Goal: Information Seeking & Learning: Learn about a topic

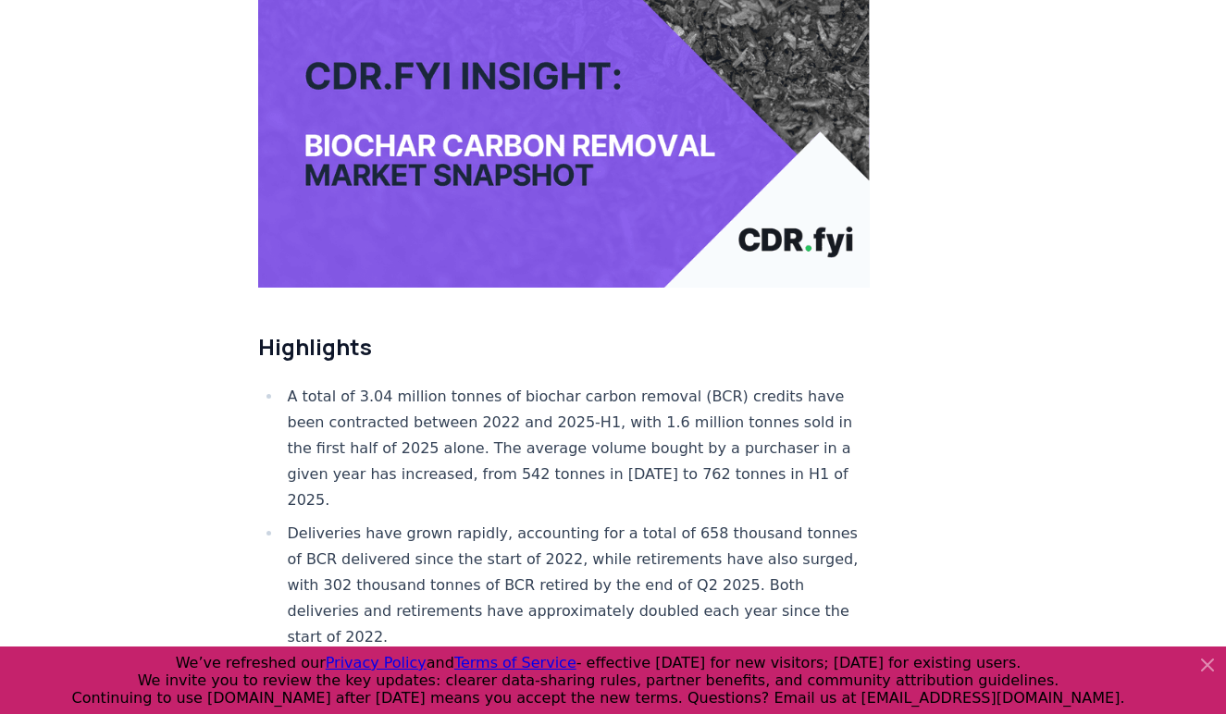
scroll to position [375, 0]
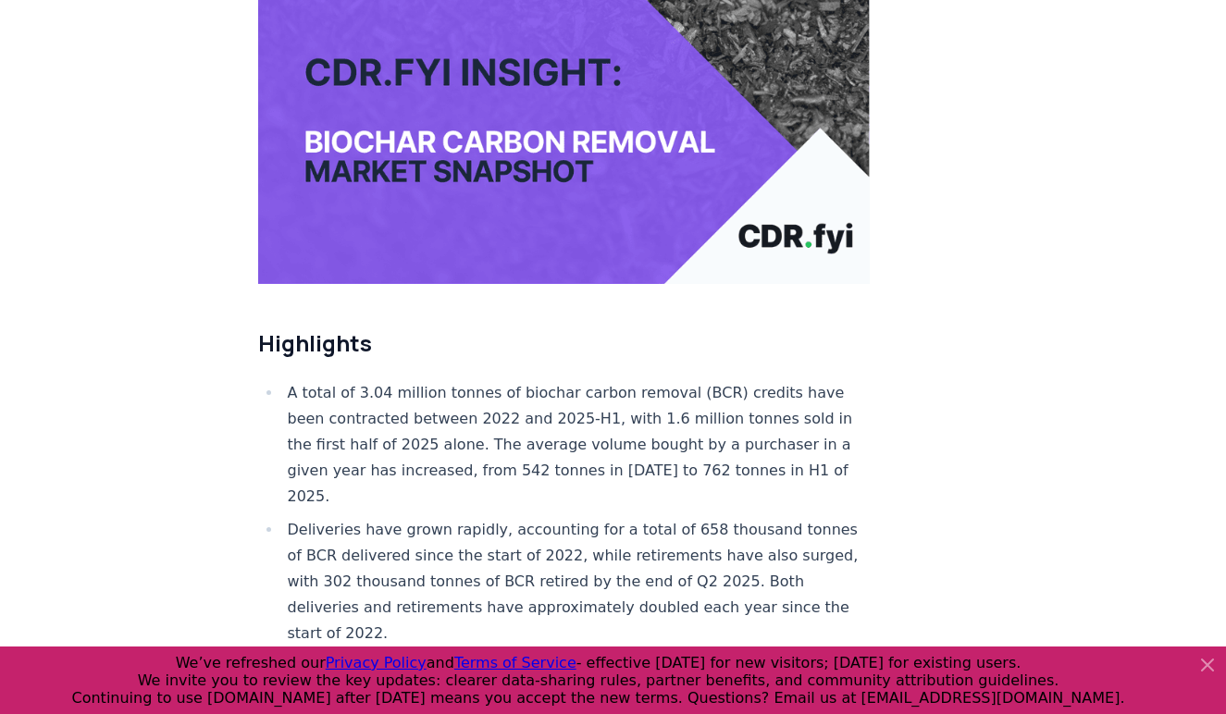
click at [782, 380] on li "A total of 3.04 million tonnes of biochar carbon removal (BCR) credits have bee…" at bounding box center [576, 445] width 589 height 130
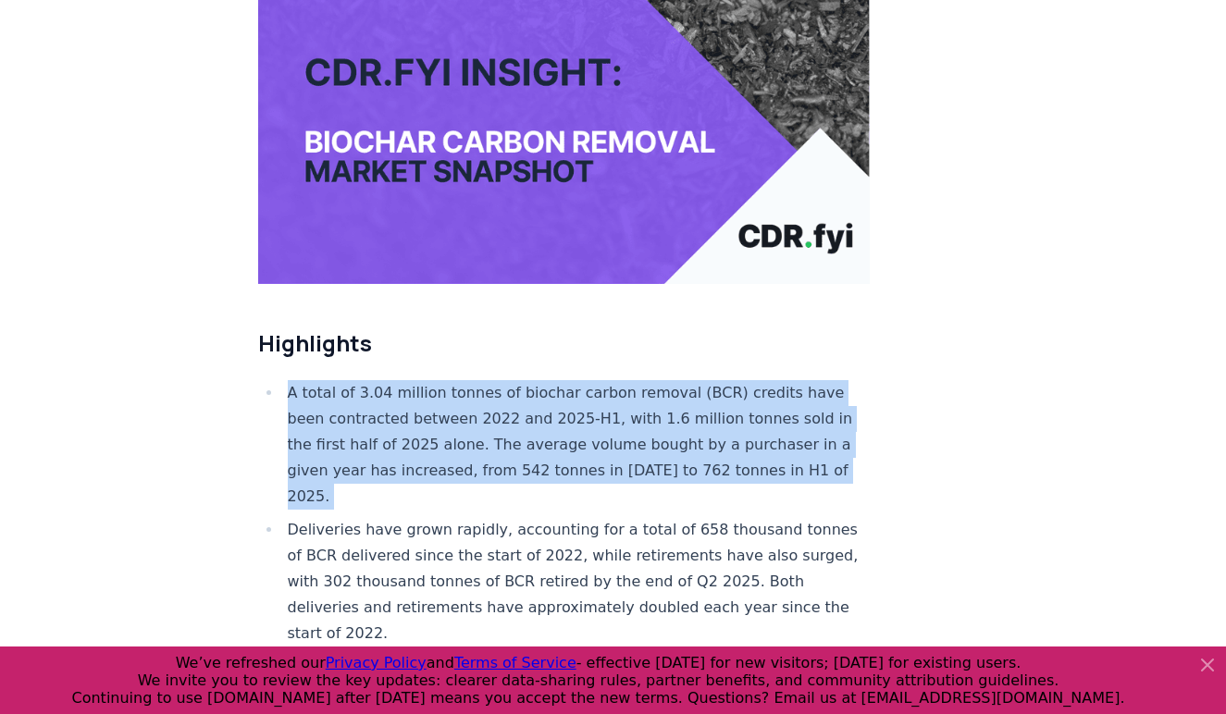
click at [782, 380] on li "A total of 3.04 million tonnes of biochar carbon removal (BCR) credits have bee…" at bounding box center [576, 445] width 589 height 130
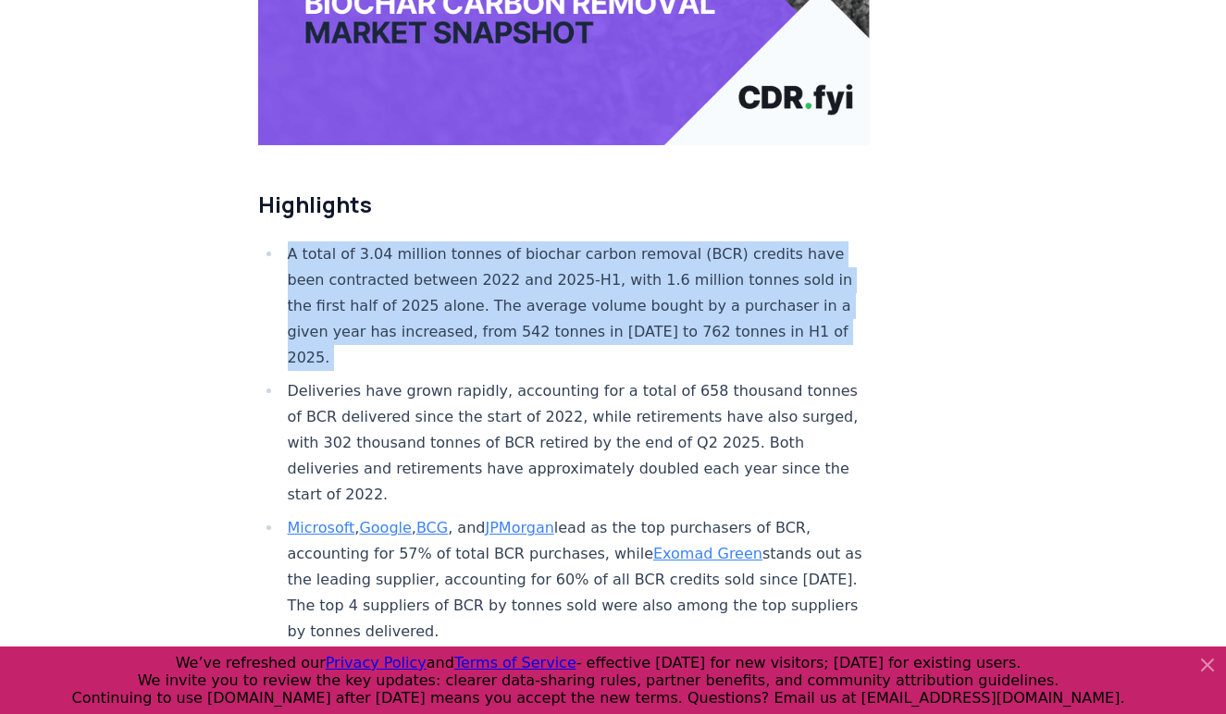
scroll to position [515, 0]
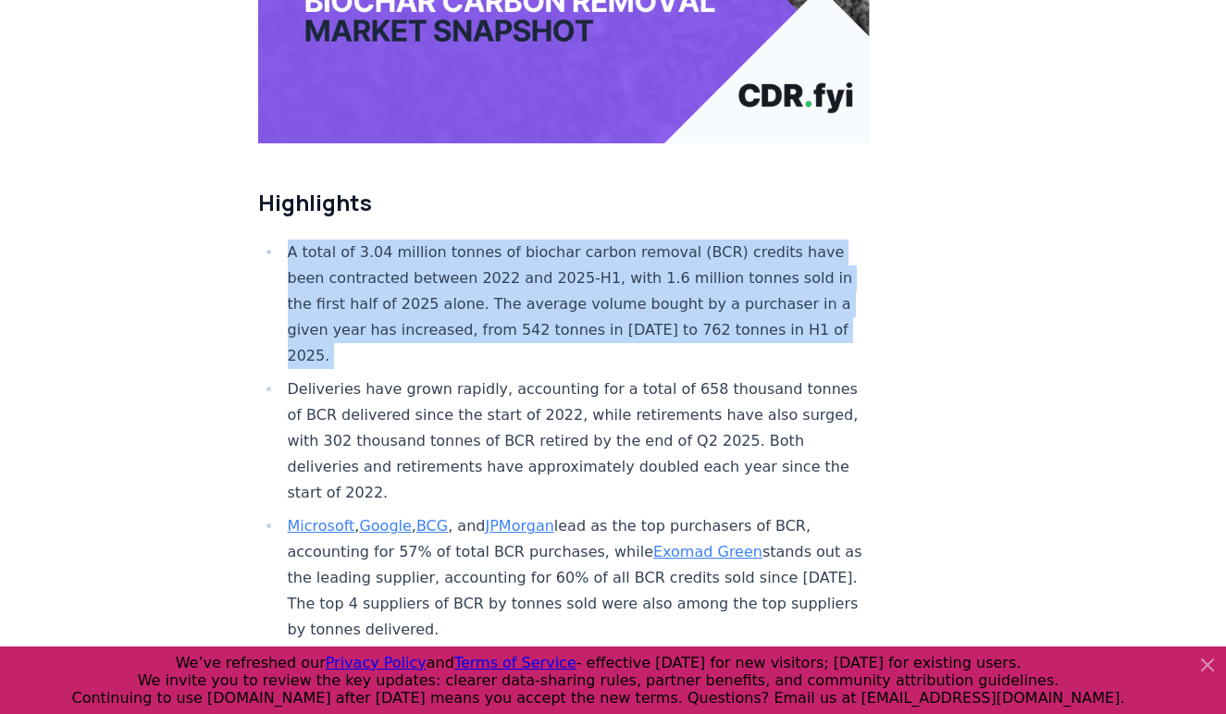
click at [718, 391] on li "Deliveries have grown rapidly, accounting for a total of 658 thousand tonnes of…" at bounding box center [576, 442] width 589 height 130
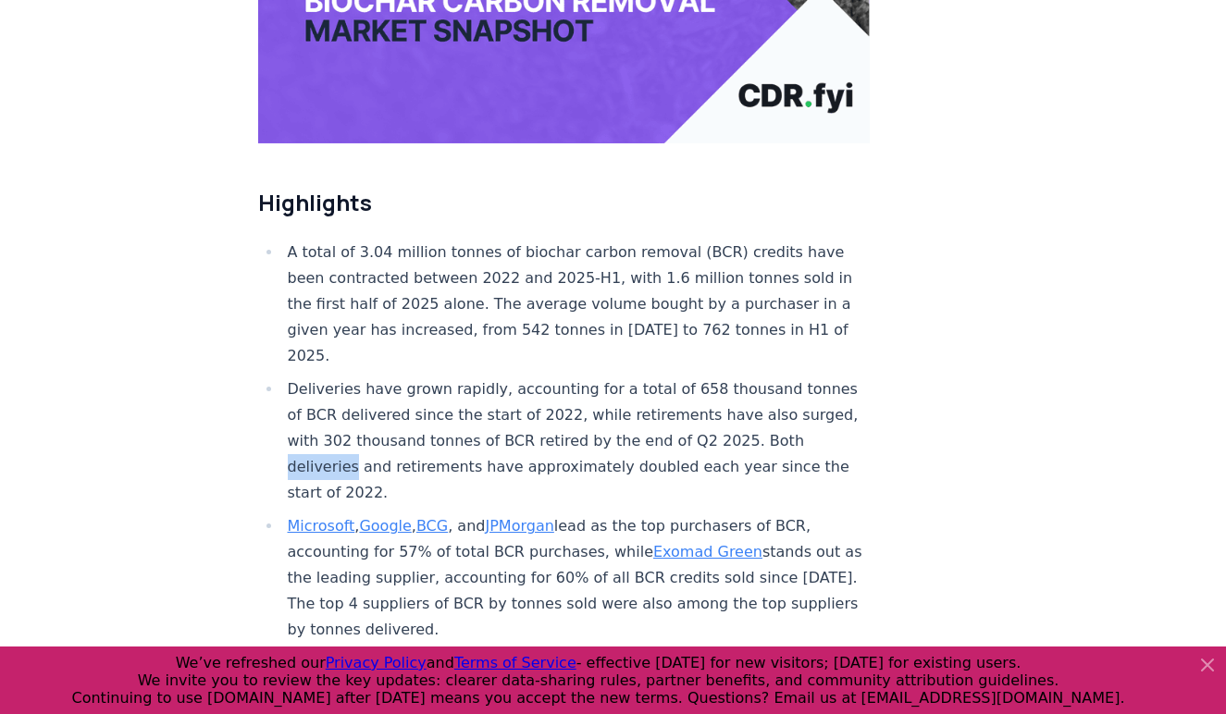
click at [718, 391] on li "Deliveries have grown rapidly, accounting for a total of 658 thousand tonnes of…" at bounding box center [576, 442] width 589 height 130
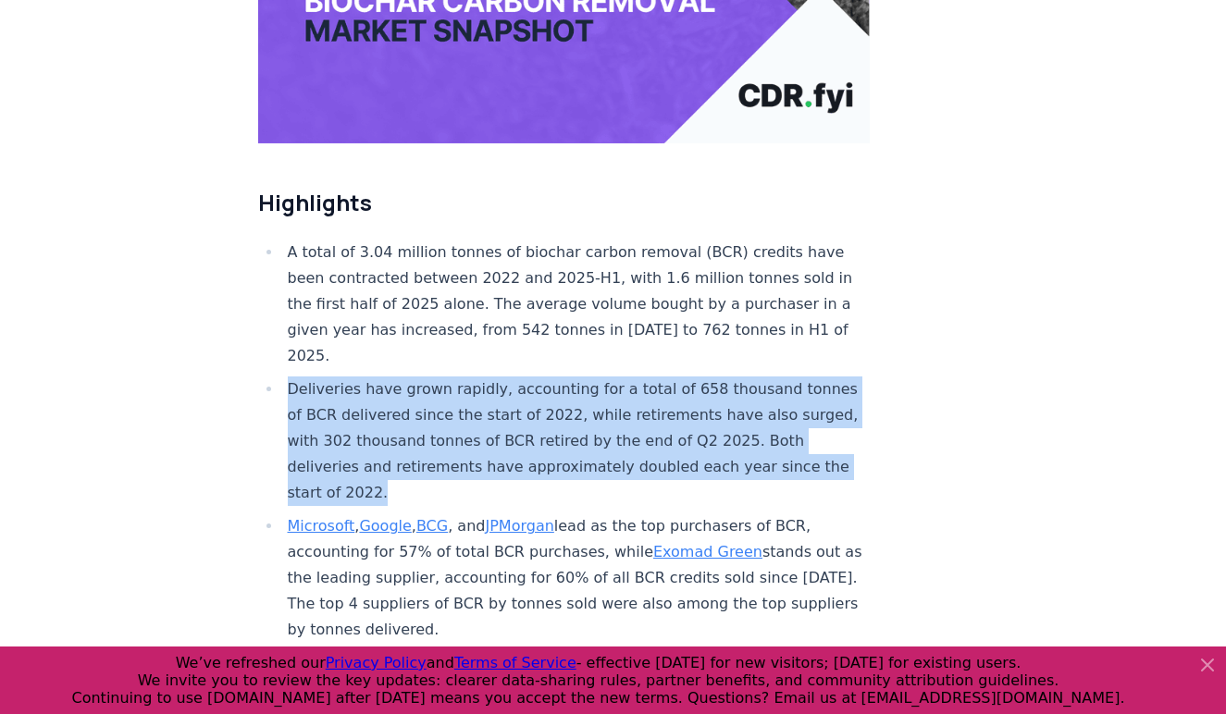
click at [718, 391] on li "Deliveries have grown rapidly, accounting for a total of 658 thousand tonnes of…" at bounding box center [576, 442] width 589 height 130
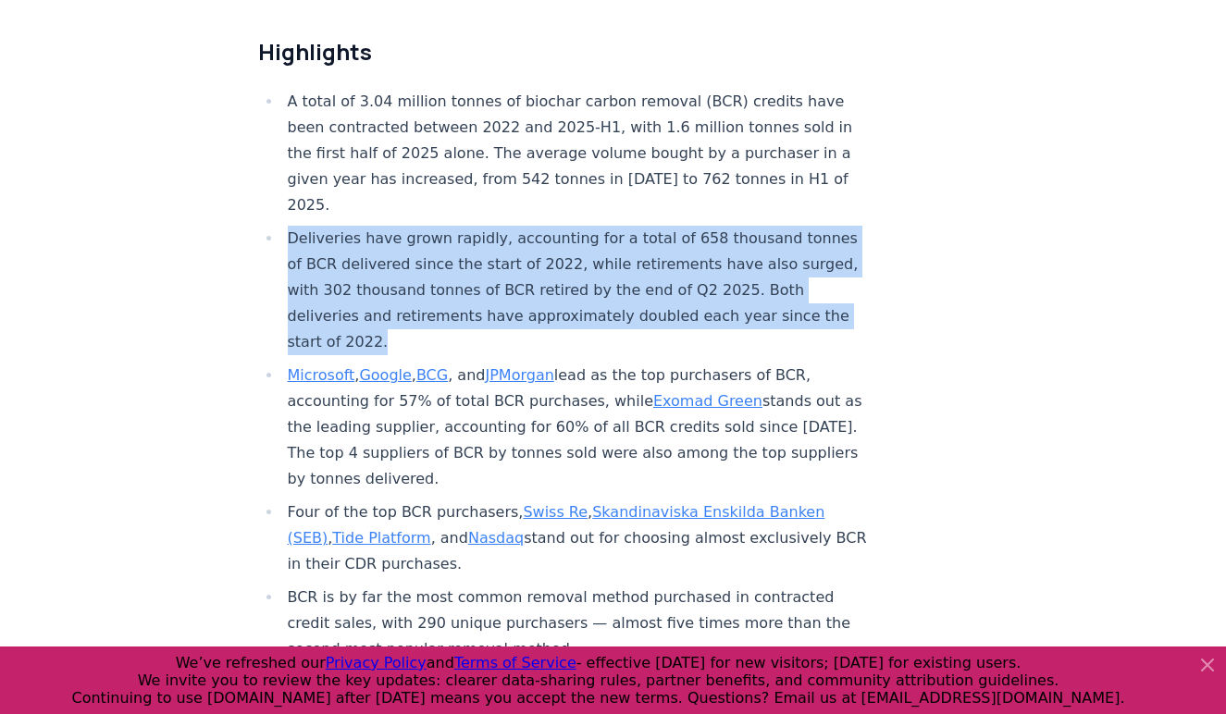
scroll to position [668, 0]
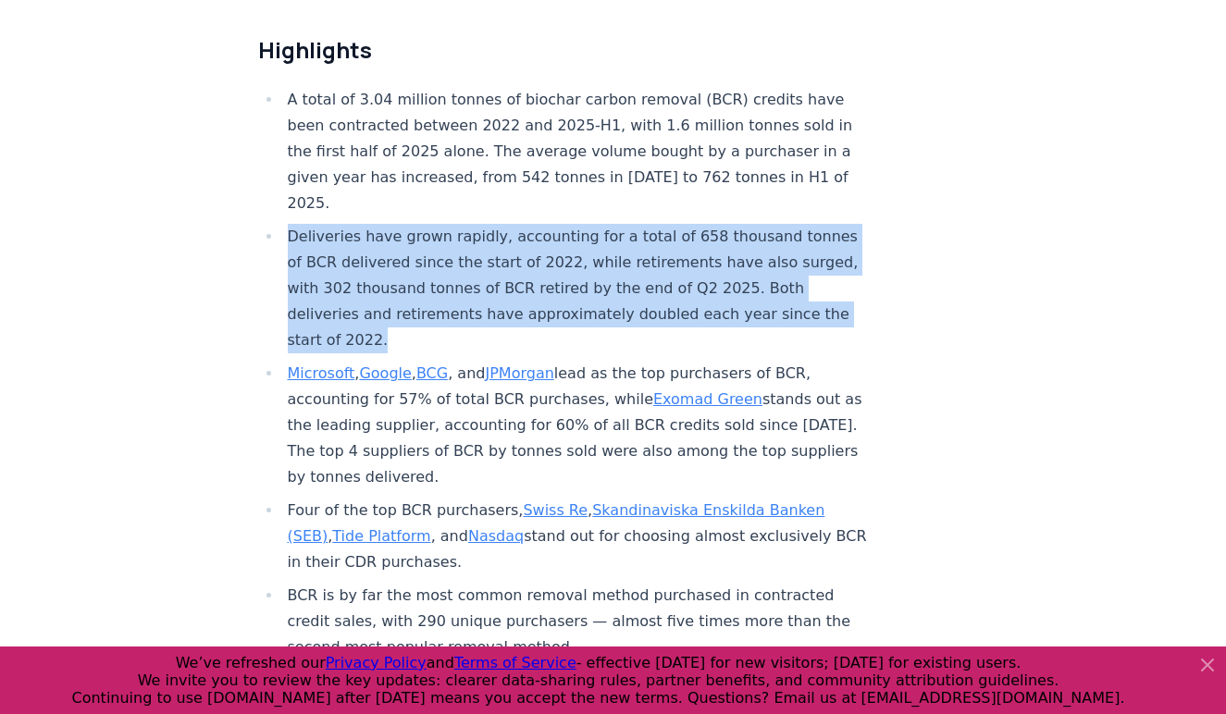
click at [638, 361] on li "Microsoft , Google , BCG , and JPMorgan lead as the top purchasers of BCR, acco…" at bounding box center [576, 426] width 589 height 130
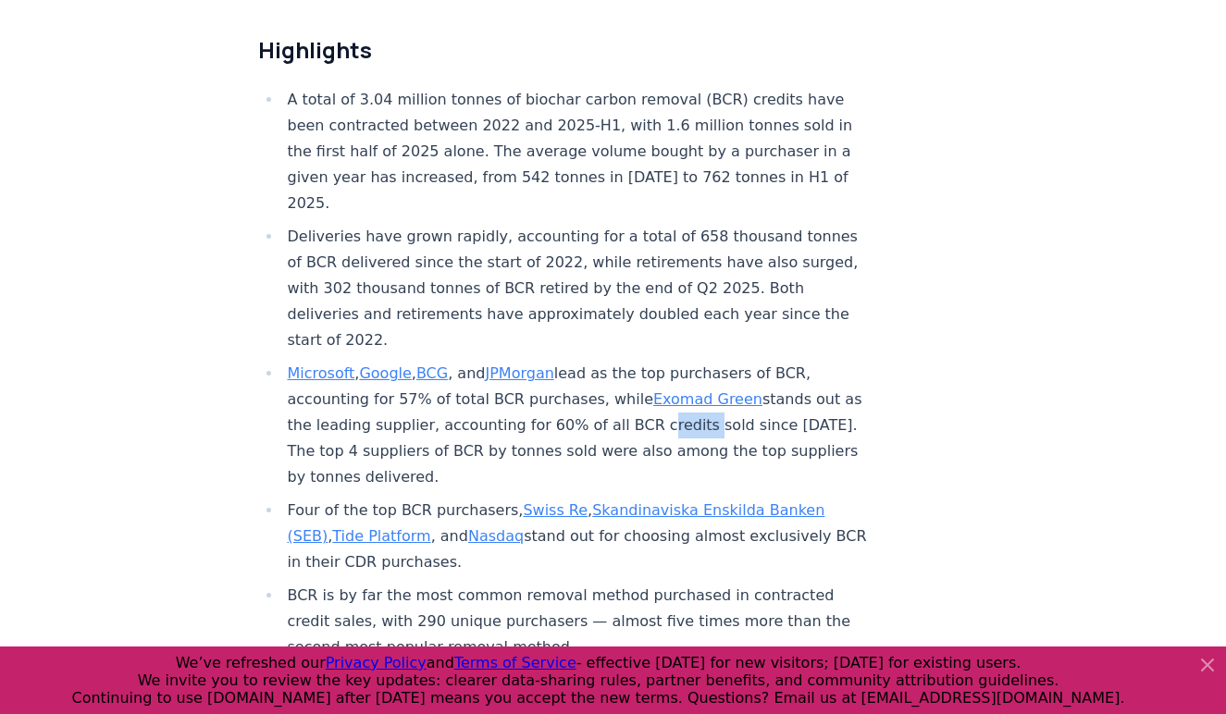
click at [638, 361] on li "Microsoft , Google , BCG , and JPMorgan lead as the top purchasers of BCR, acco…" at bounding box center [576, 426] width 589 height 130
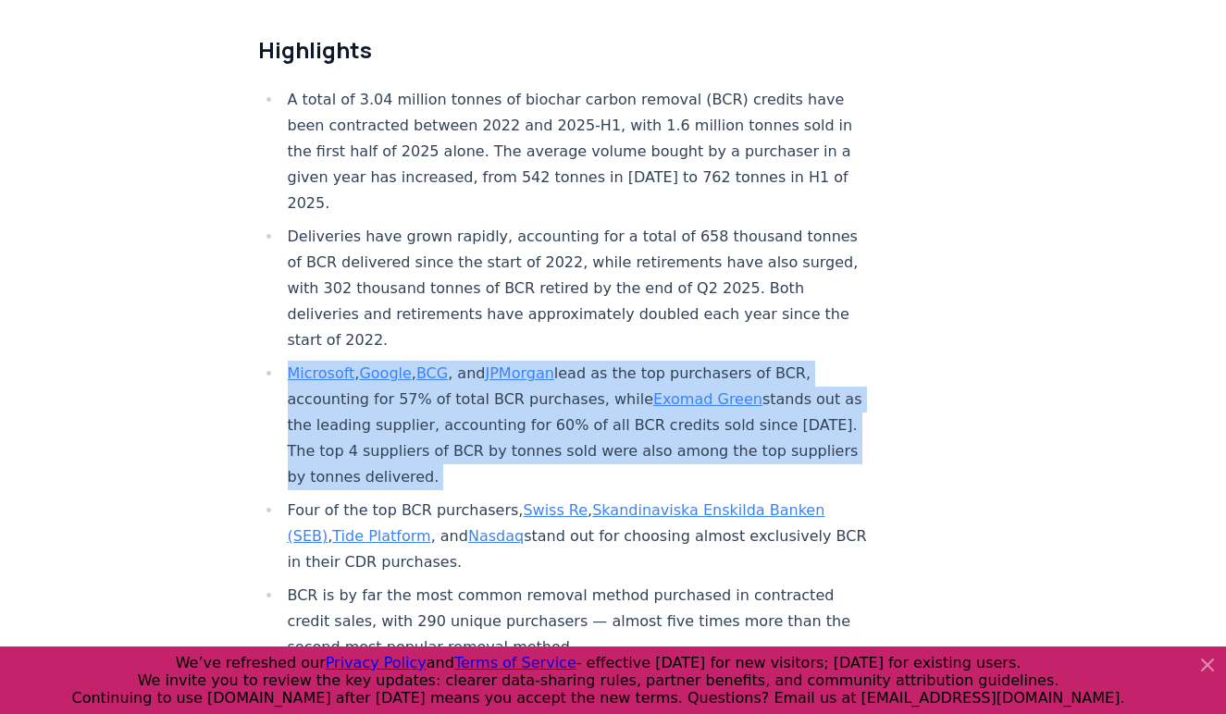
click at [638, 361] on li "Microsoft , Google , BCG , and JPMorgan lead as the top purchasers of BCR, acco…" at bounding box center [576, 426] width 589 height 130
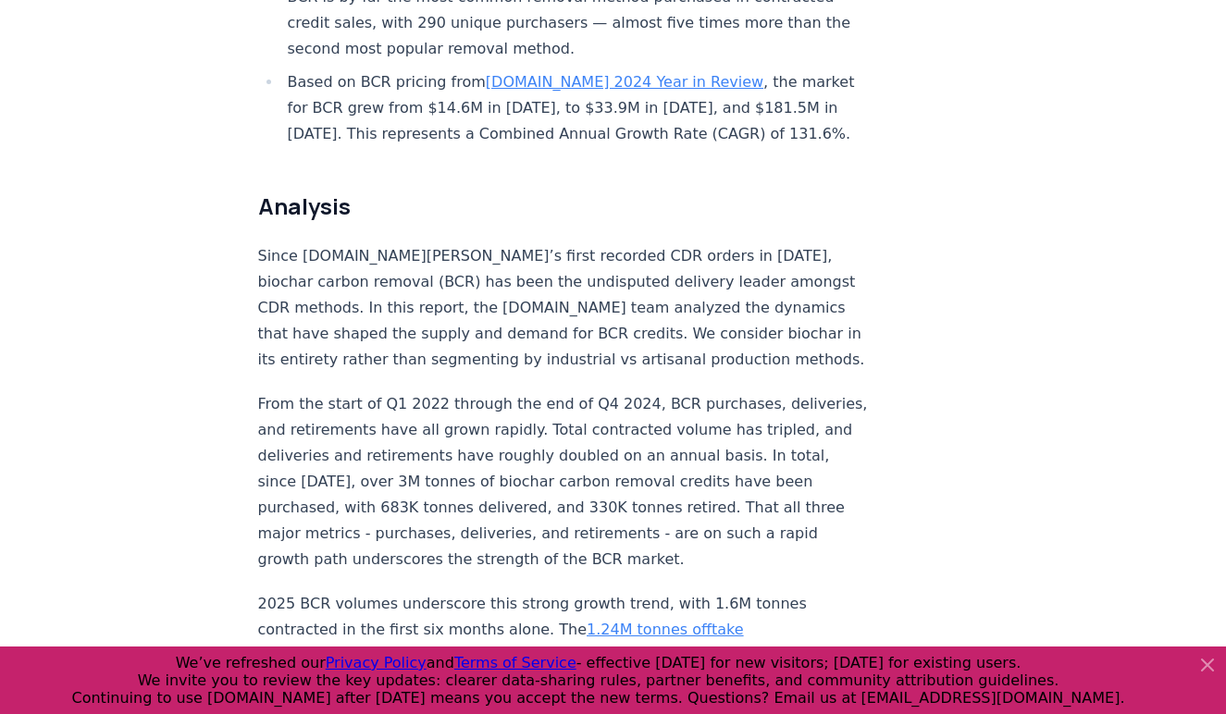
scroll to position [1272, 0]
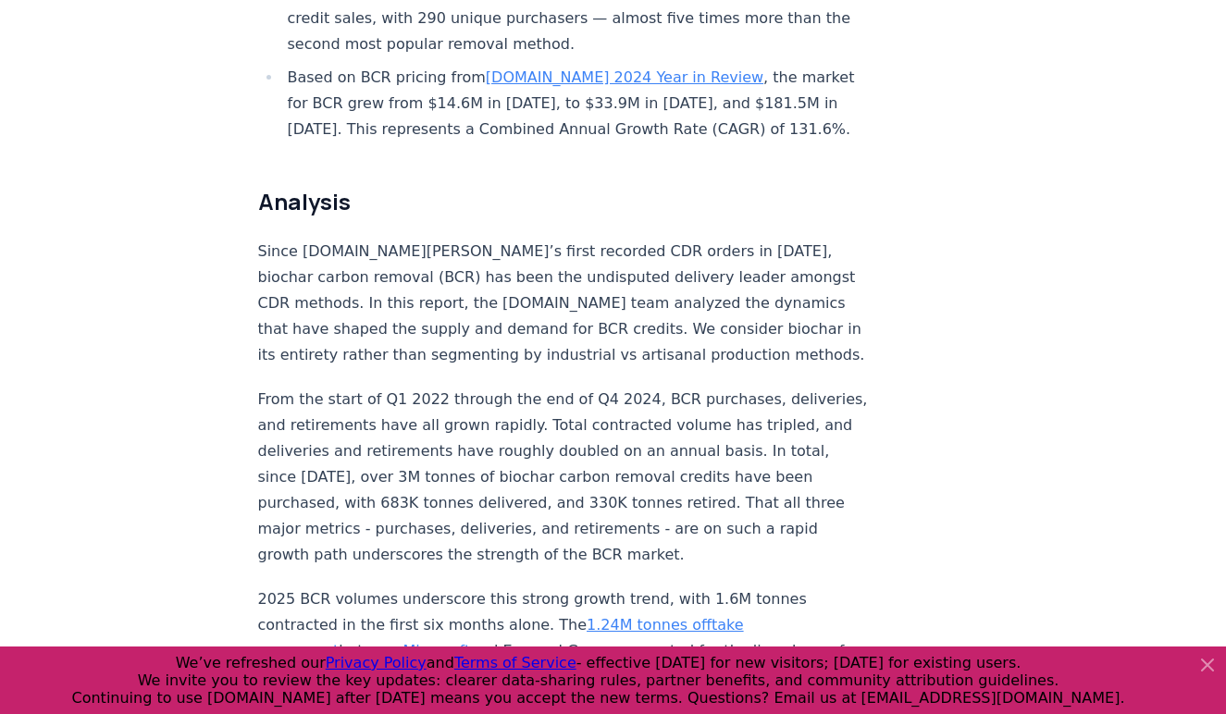
click at [638, 387] on p "From the start of Q1 2022 through the end of Q4 2024, BCR purchases, deliveries…" at bounding box center [564, 477] width 613 height 181
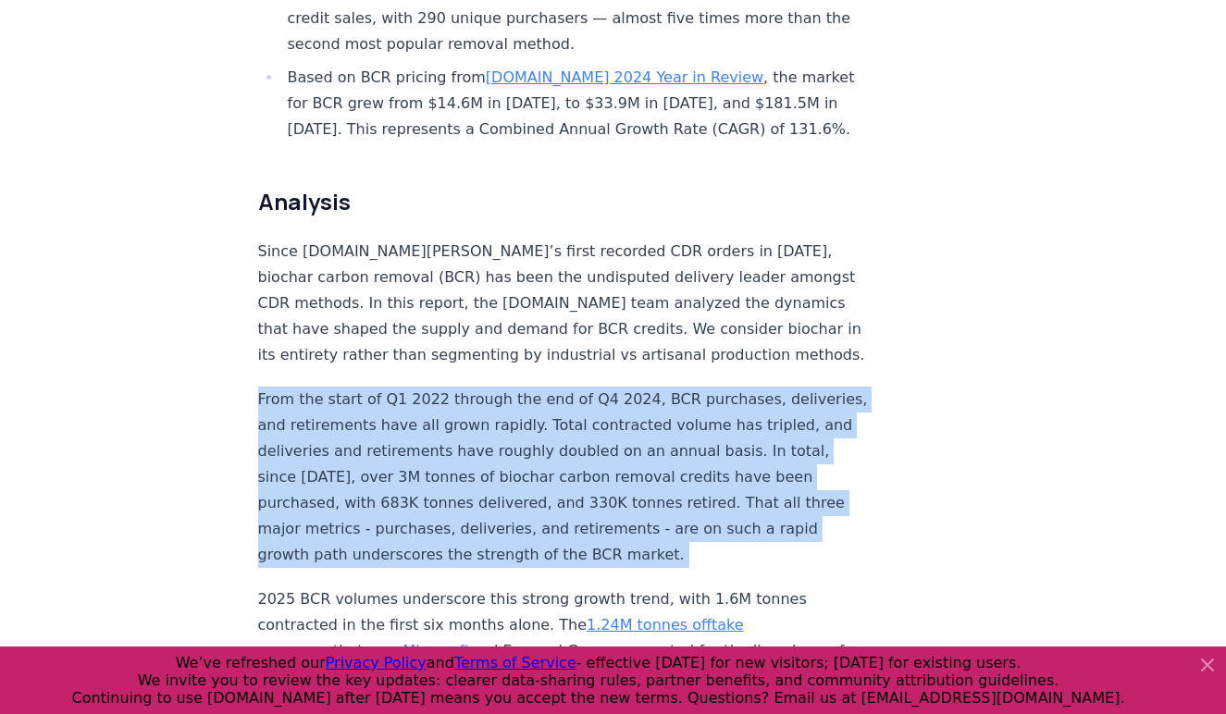
click at [638, 387] on p "From the start of Q1 2022 through the end of Q4 2024, BCR purchases, deliveries…" at bounding box center [564, 477] width 613 height 181
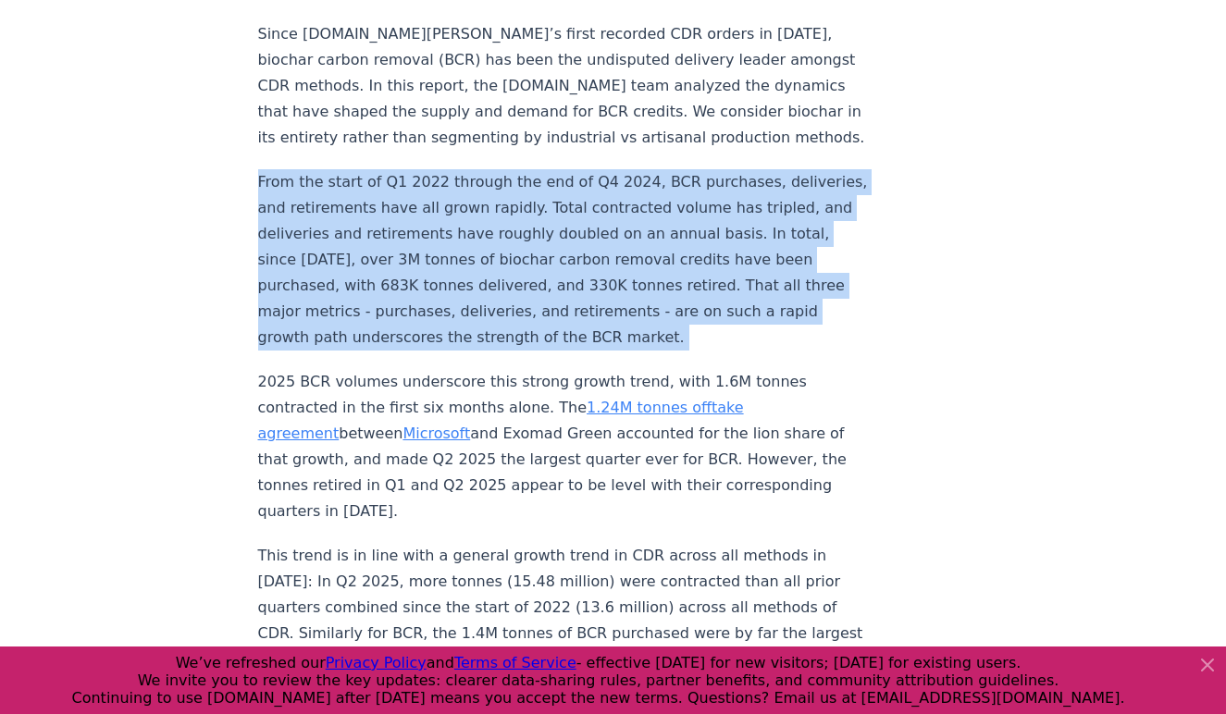
scroll to position [1509, 0]
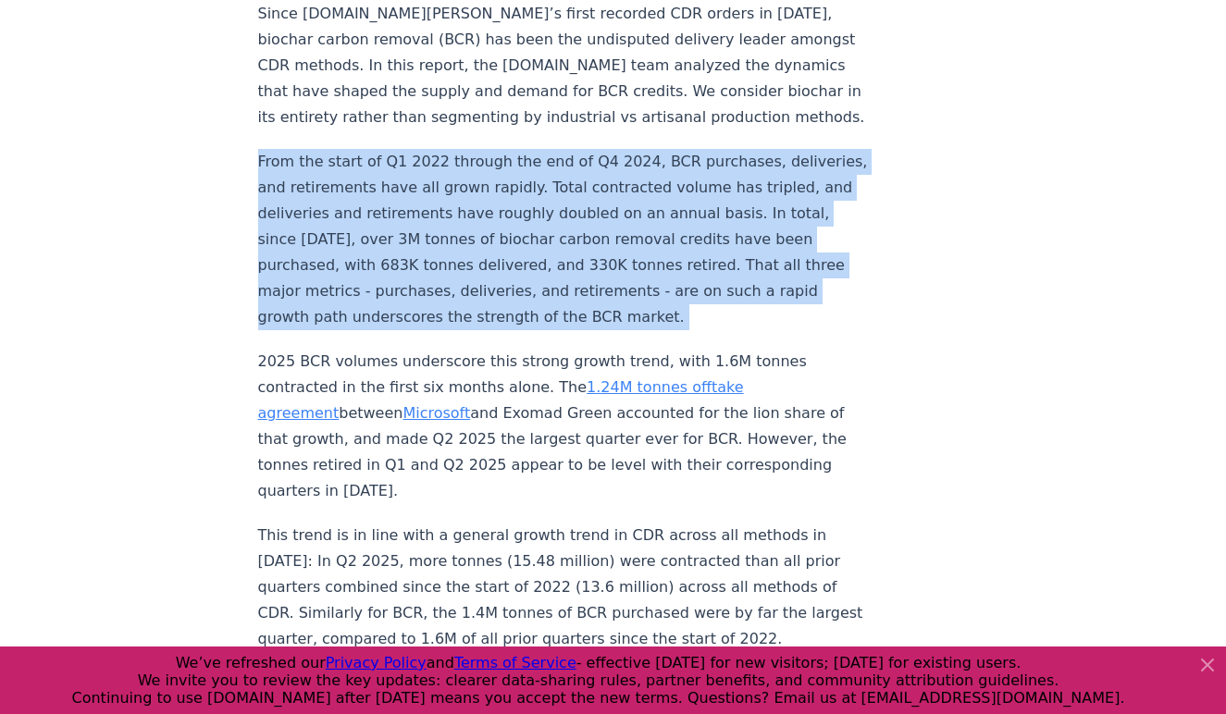
click at [377, 349] on p "2025 BCR volumes underscore this strong growth trend, with 1.6M tonnes contract…" at bounding box center [564, 426] width 613 height 155
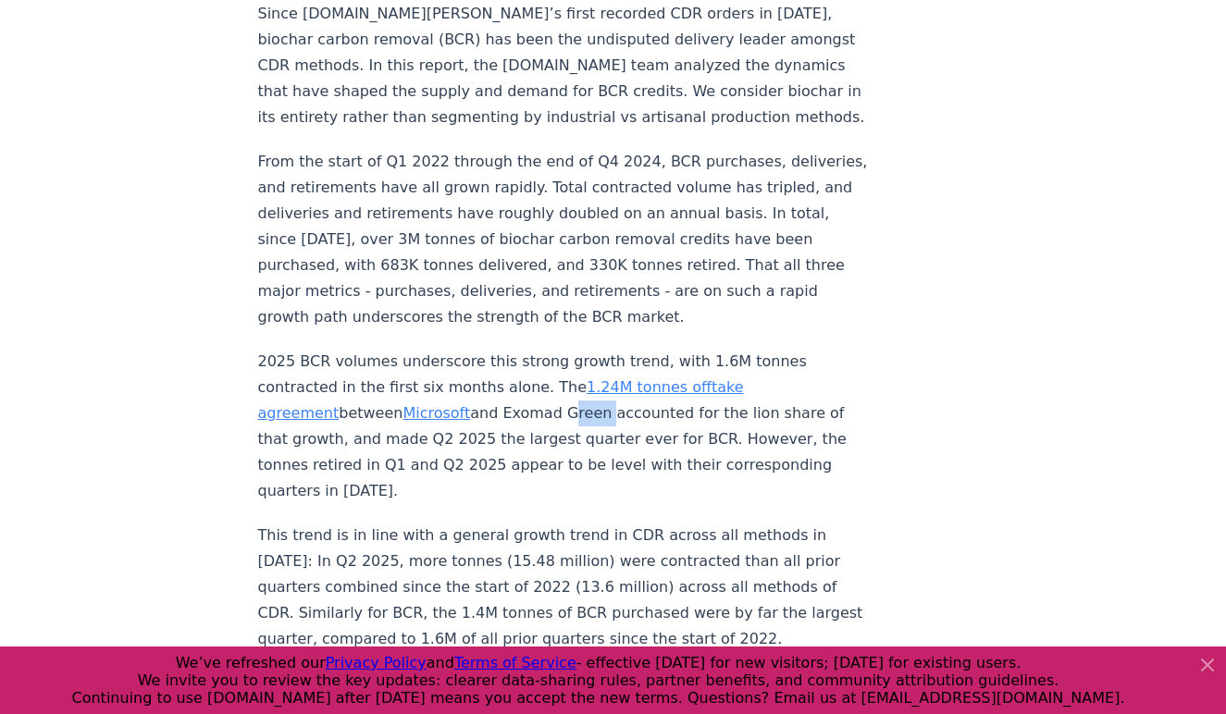
click at [377, 349] on p "2025 BCR volumes underscore this strong growth trend, with 1.6M tonnes contract…" at bounding box center [564, 426] width 613 height 155
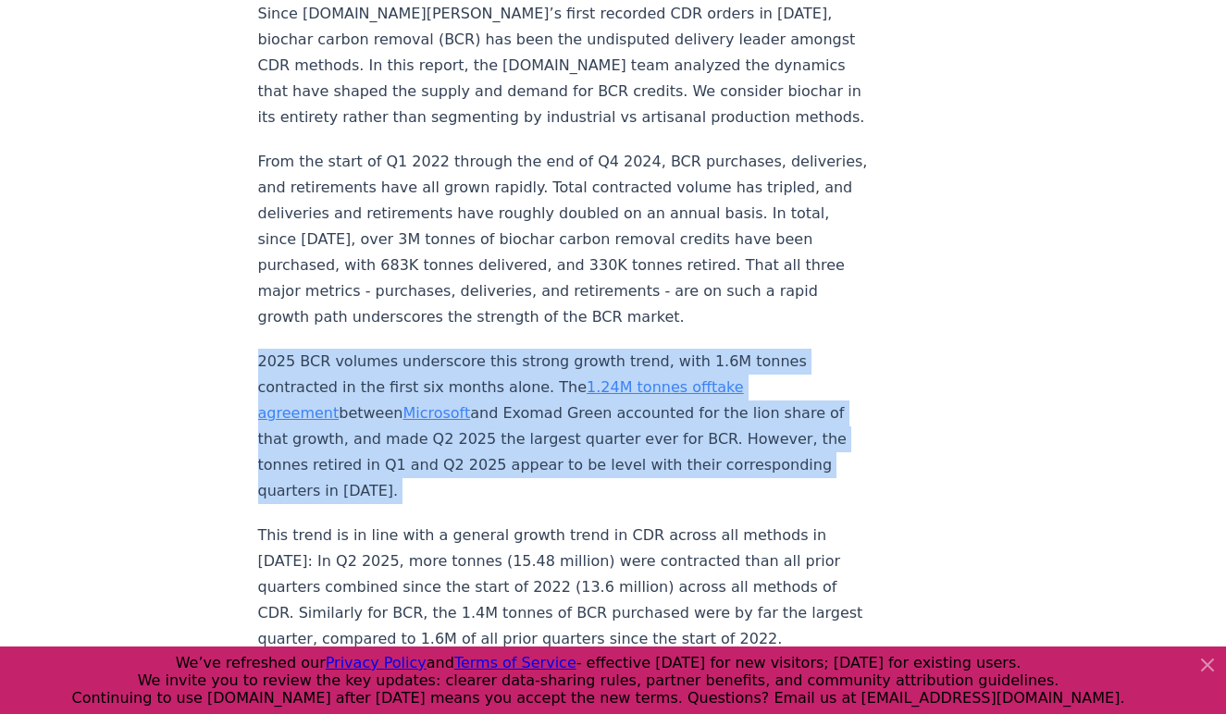
click at [377, 349] on p "2025 BCR volumes underscore this strong growth trend, with 1.6M tonnes contract…" at bounding box center [564, 426] width 613 height 155
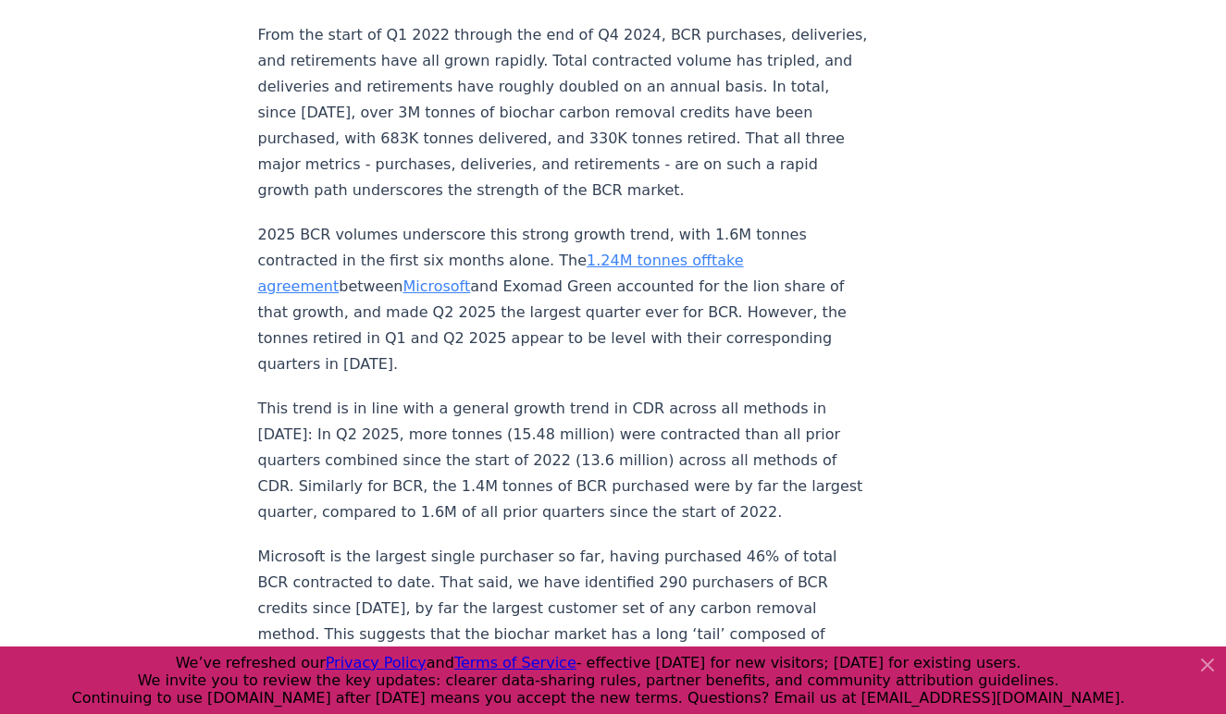
click at [554, 396] on p "This trend is in line with a general growth trend in CDR across all methods in …" at bounding box center [564, 461] width 613 height 130
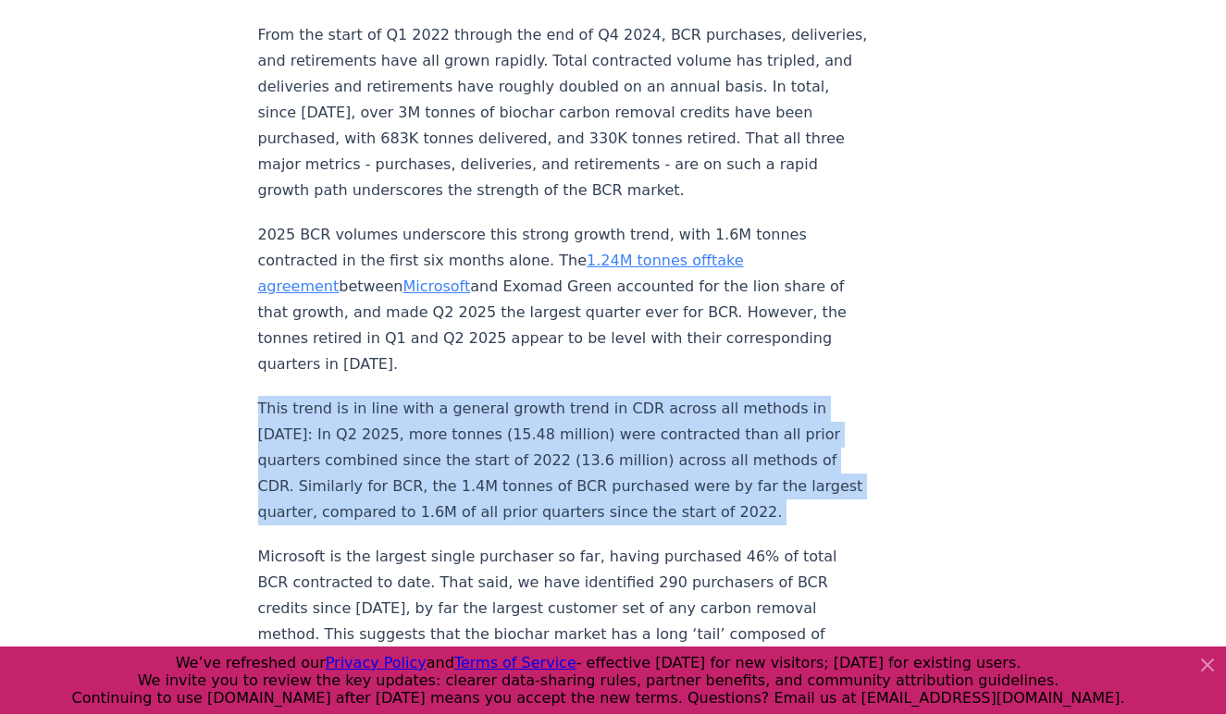
click at [554, 396] on p "This trend is in line with a general growth trend in CDR across all methods in …" at bounding box center [564, 461] width 613 height 130
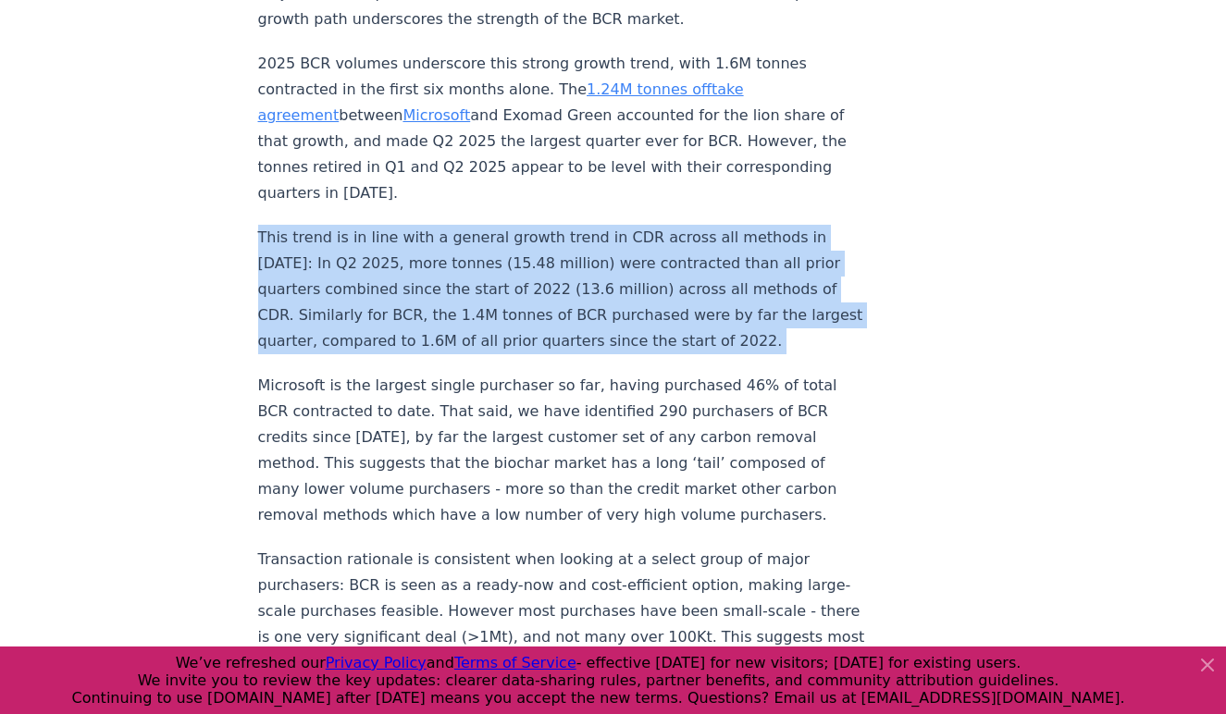
scroll to position [1817, 0]
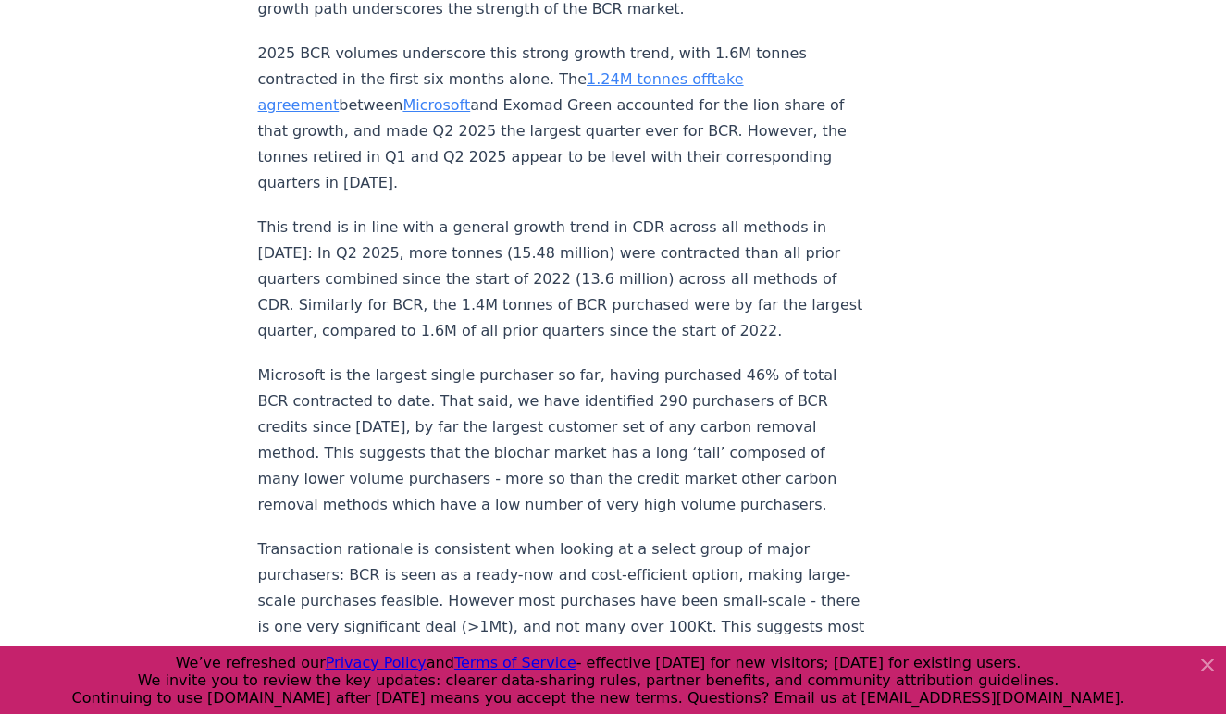
click at [554, 373] on p "Microsoft is the largest single purchaser so far, having purchased 46% of total…" at bounding box center [564, 440] width 613 height 155
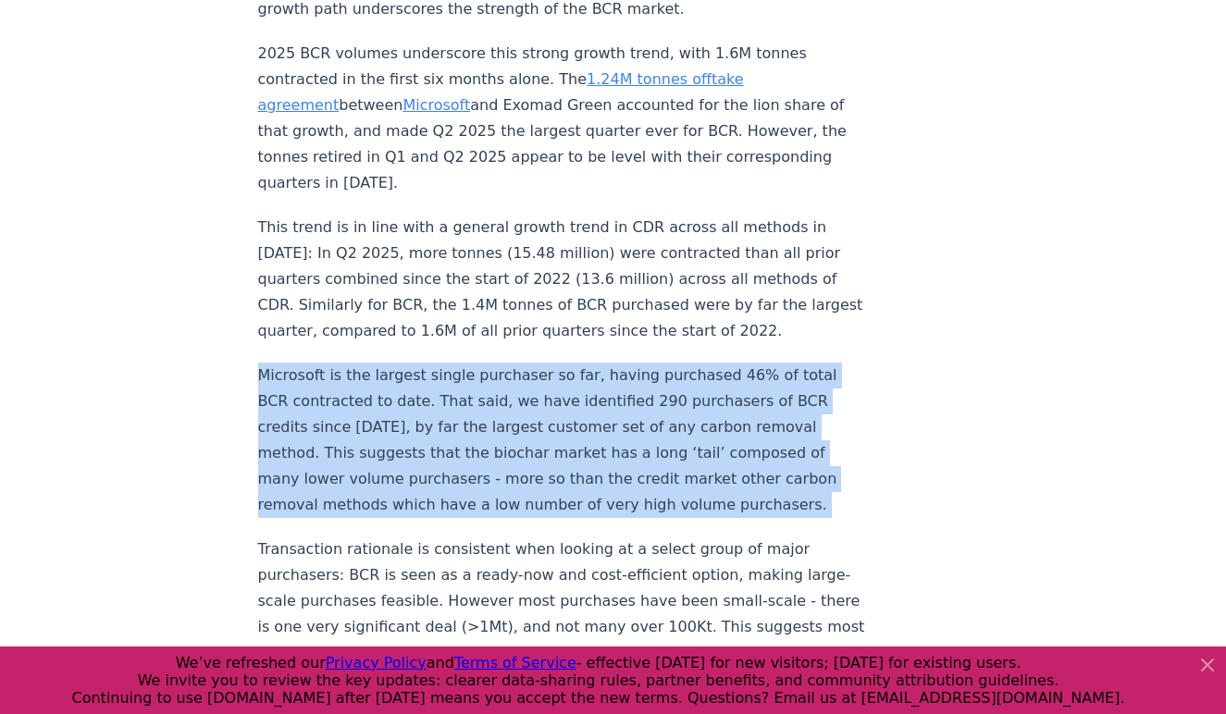
click at [554, 373] on p "Microsoft is the largest single purchaser so far, having purchased 46% of total…" at bounding box center [564, 440] width 613 height 155
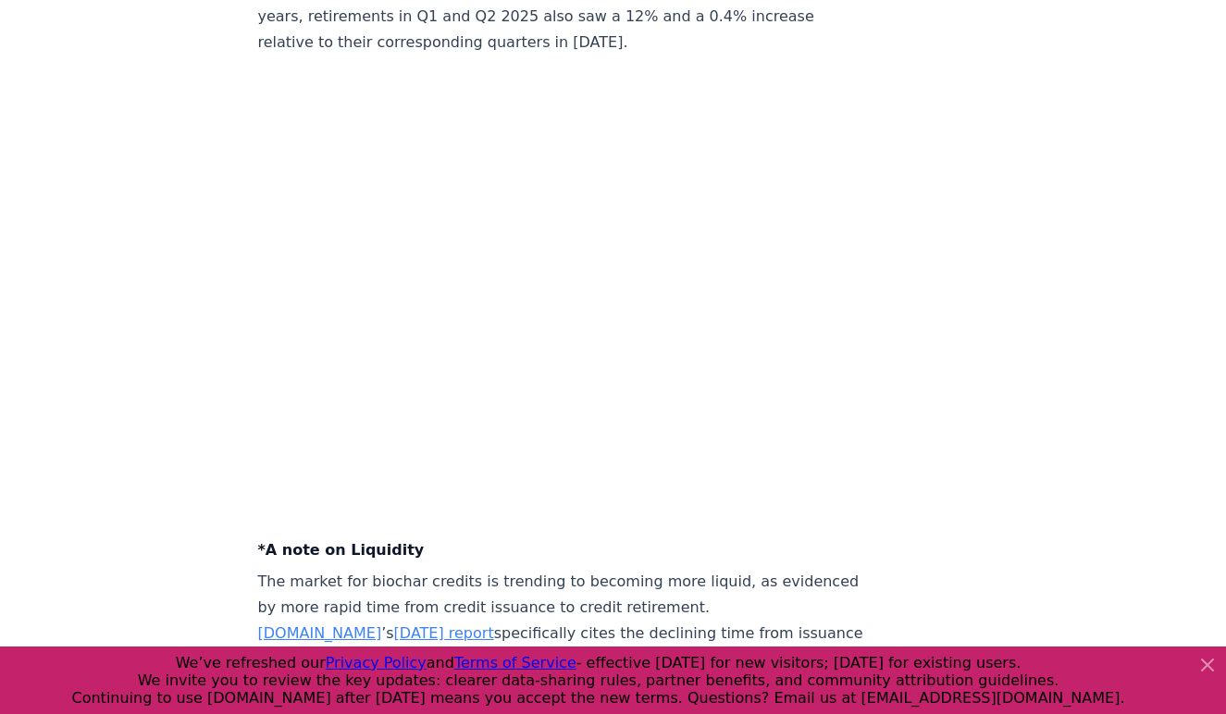
scroll to position [6948, 0]
